Goal: Information Seeking & Learning: Learn about a topic

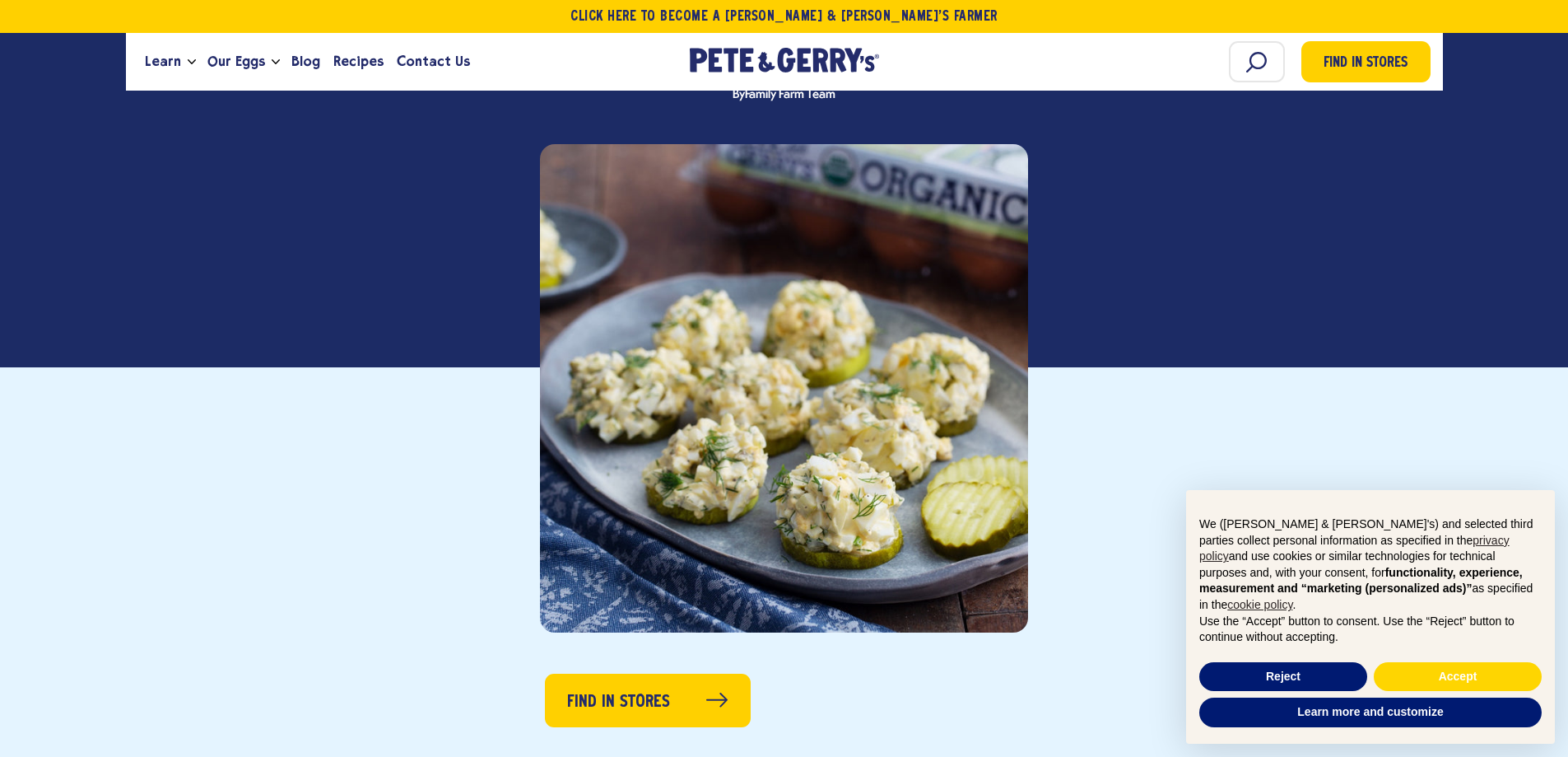
scroll to position [330, 0]
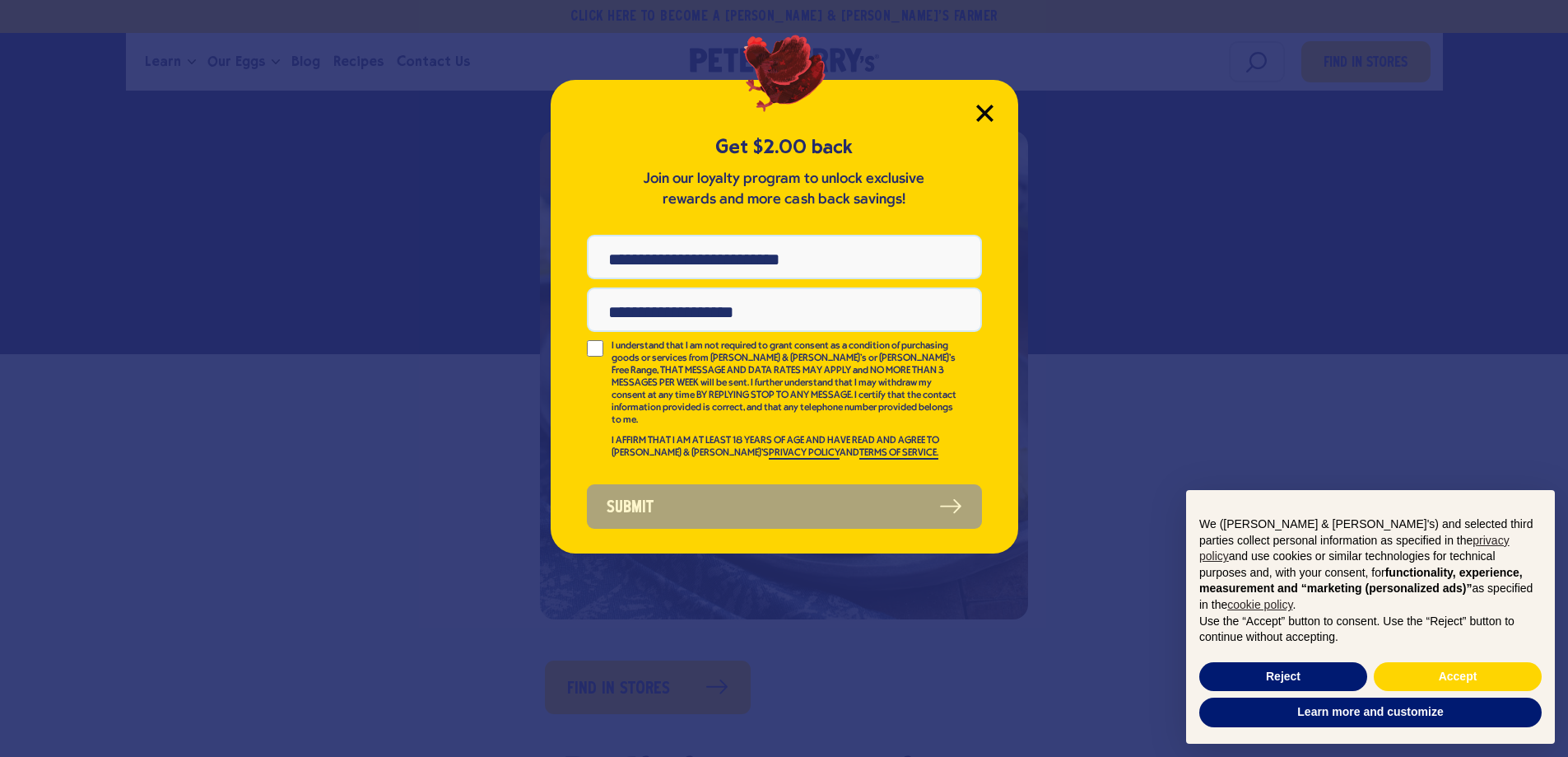
click at [984, 117] on icon "Close Modal" at bounding box center [984, 113] width 18 height 18
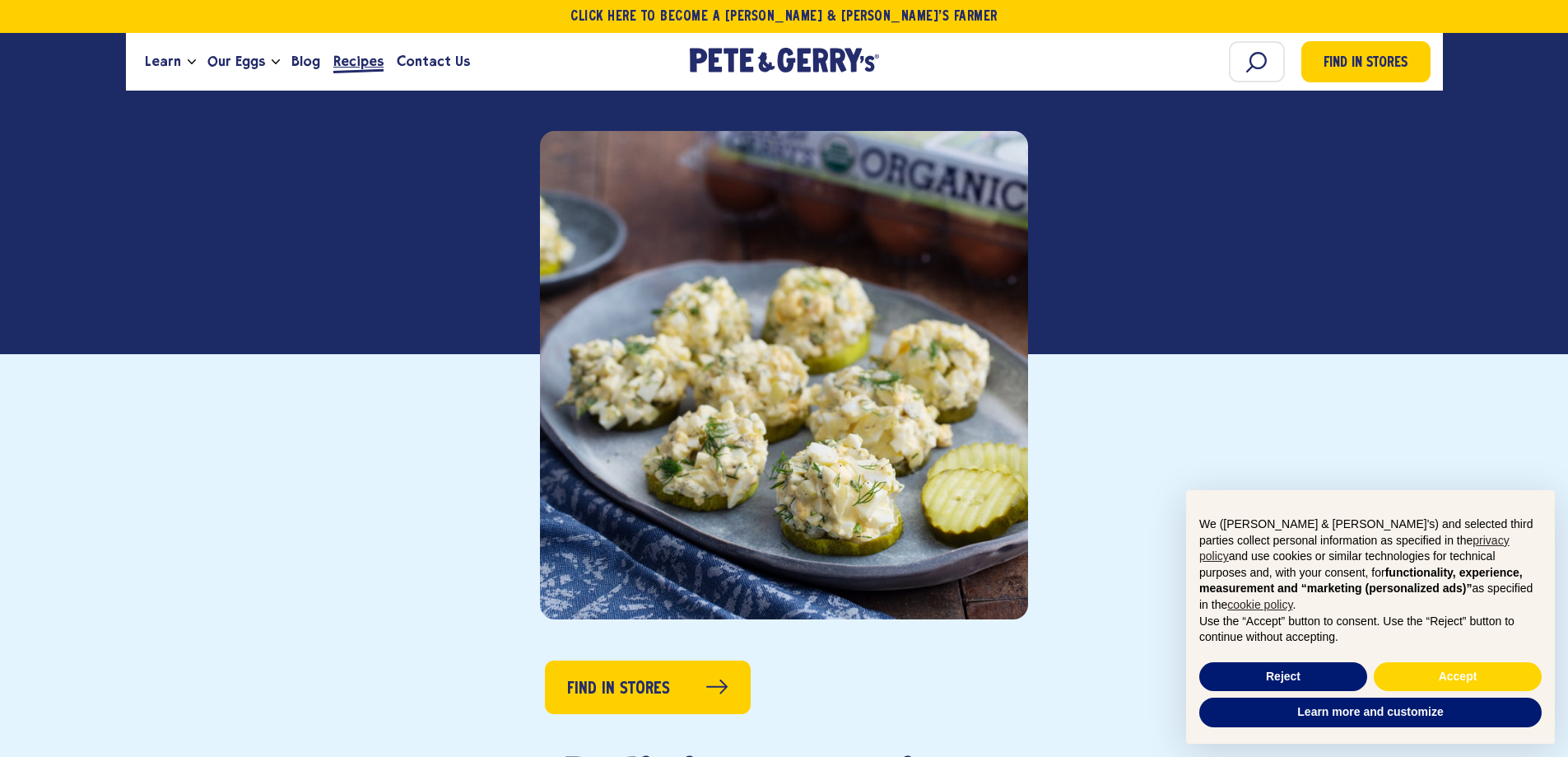
click at [335, 57] on span "Recipes" at bounding box center [358, 61] width 50 height 21
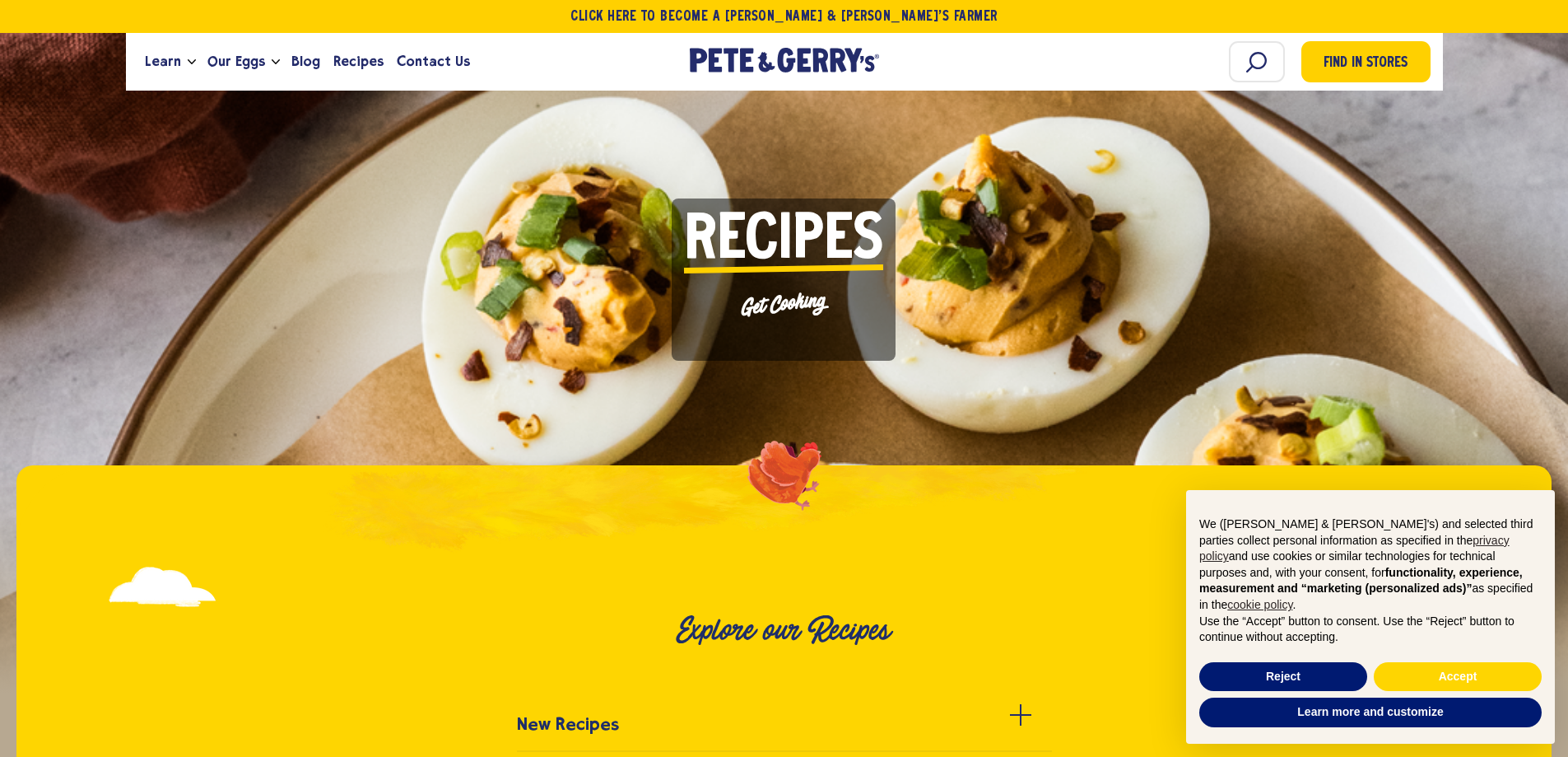
scroll to position [439, 0]
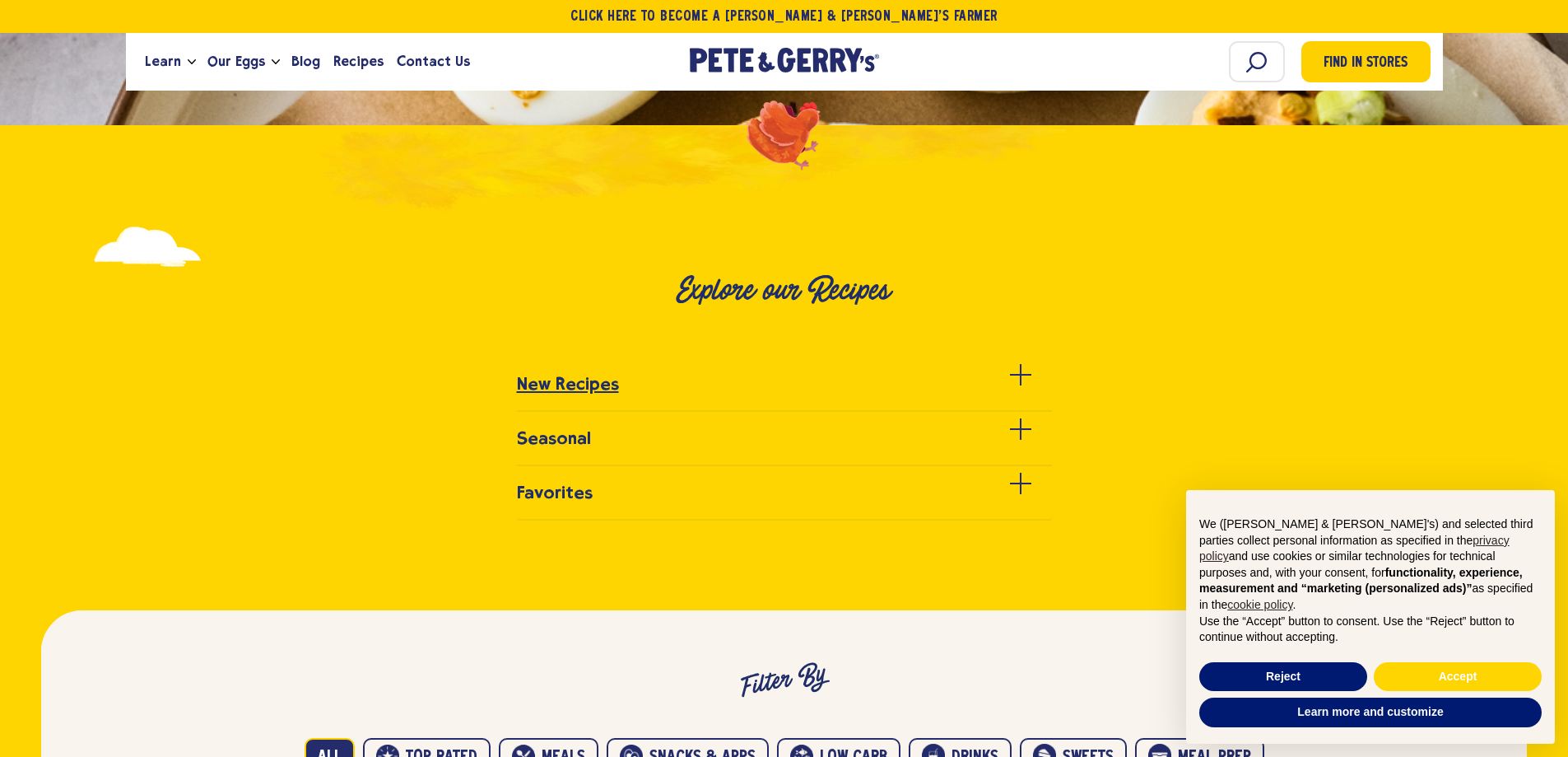
click at [596, 388] on h3 "New Recipes" at bounding box center [568, 383] width 102 height 20
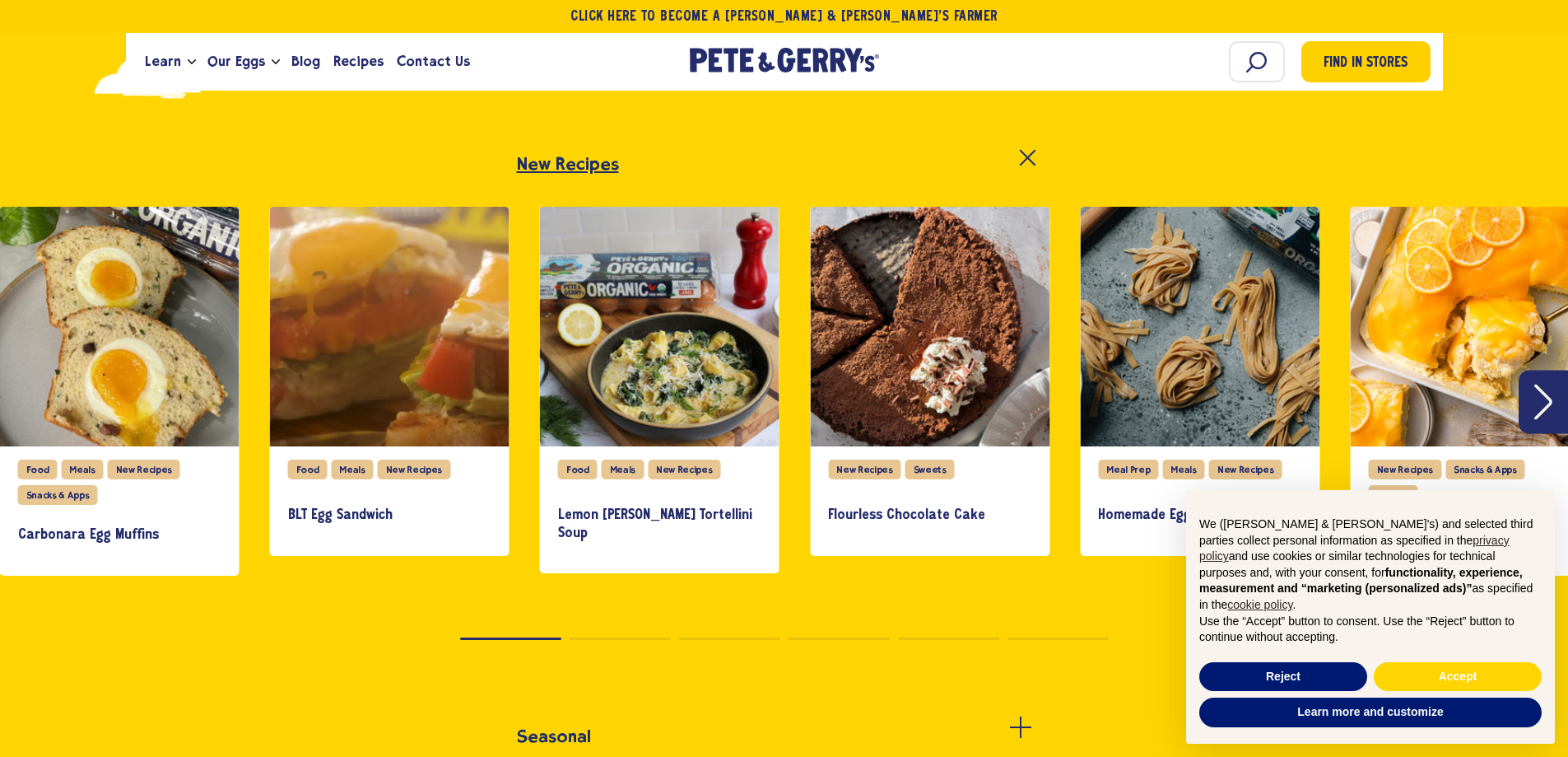
scroll to position [768, 0]
